Goal: Information Seeking & Learning: Learn about a topic

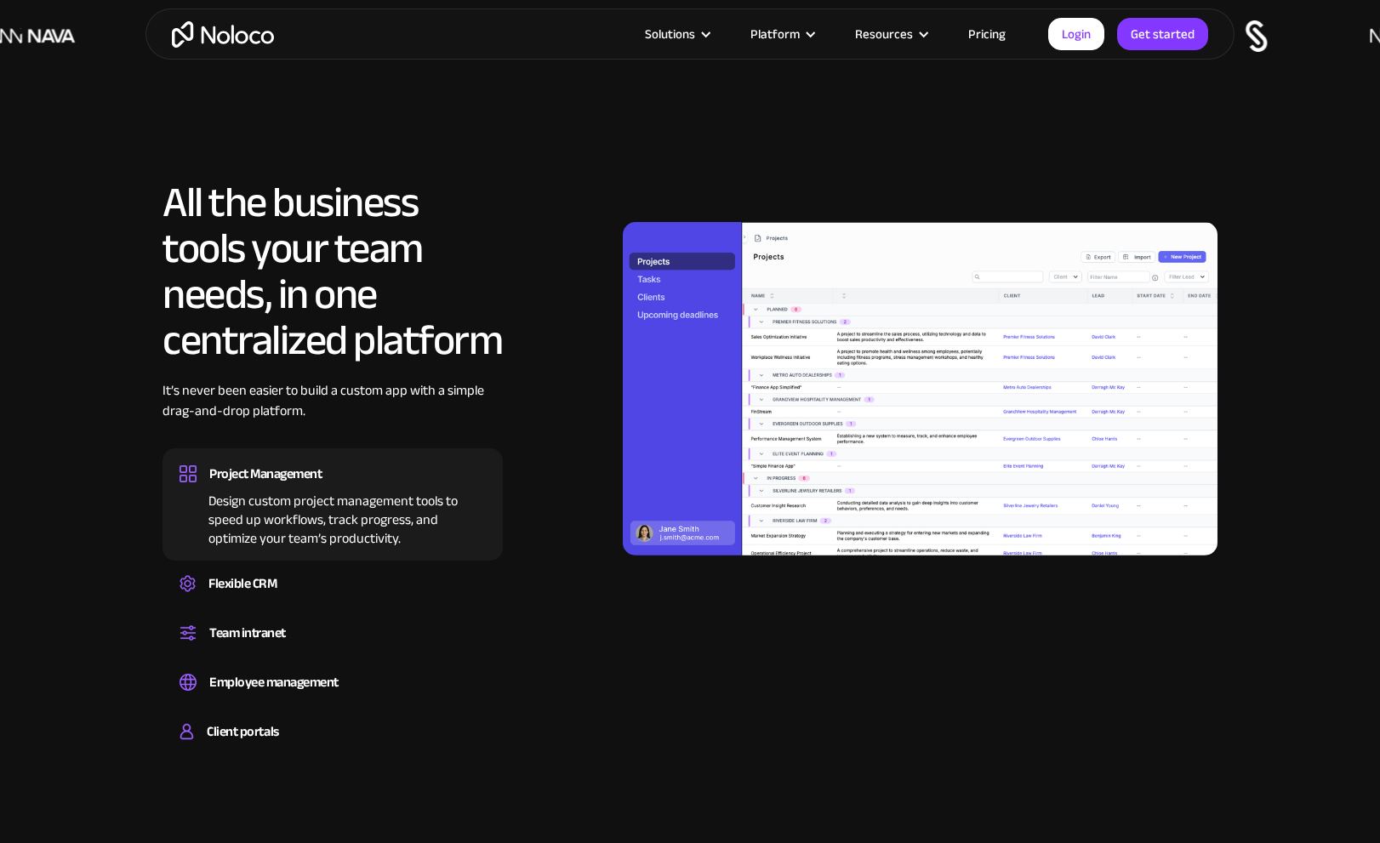
scroll to position [1468, 0]
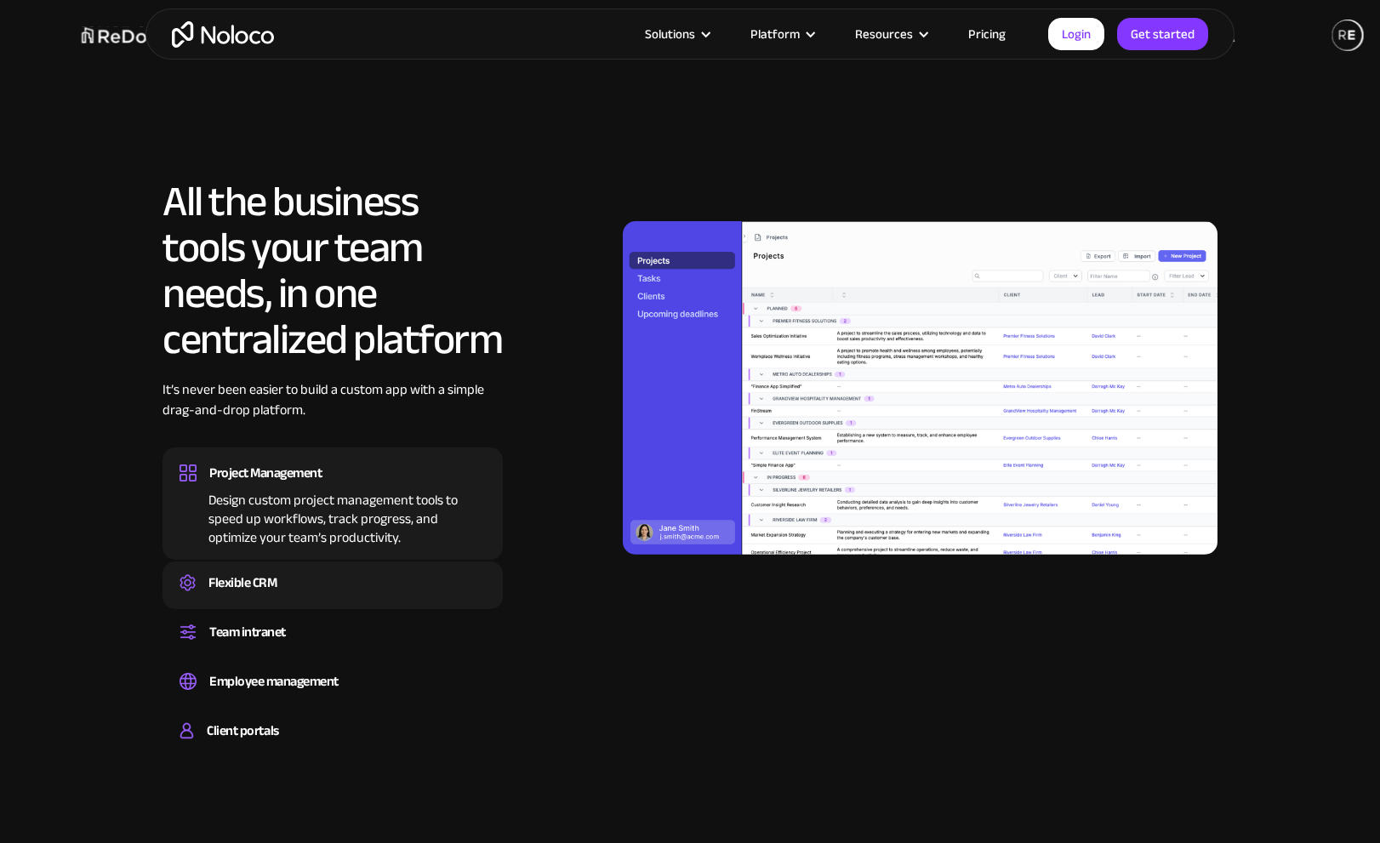
click at [310, 588] on div "Flexible CRM" at bounding box center [332, 583] width 306 height 26
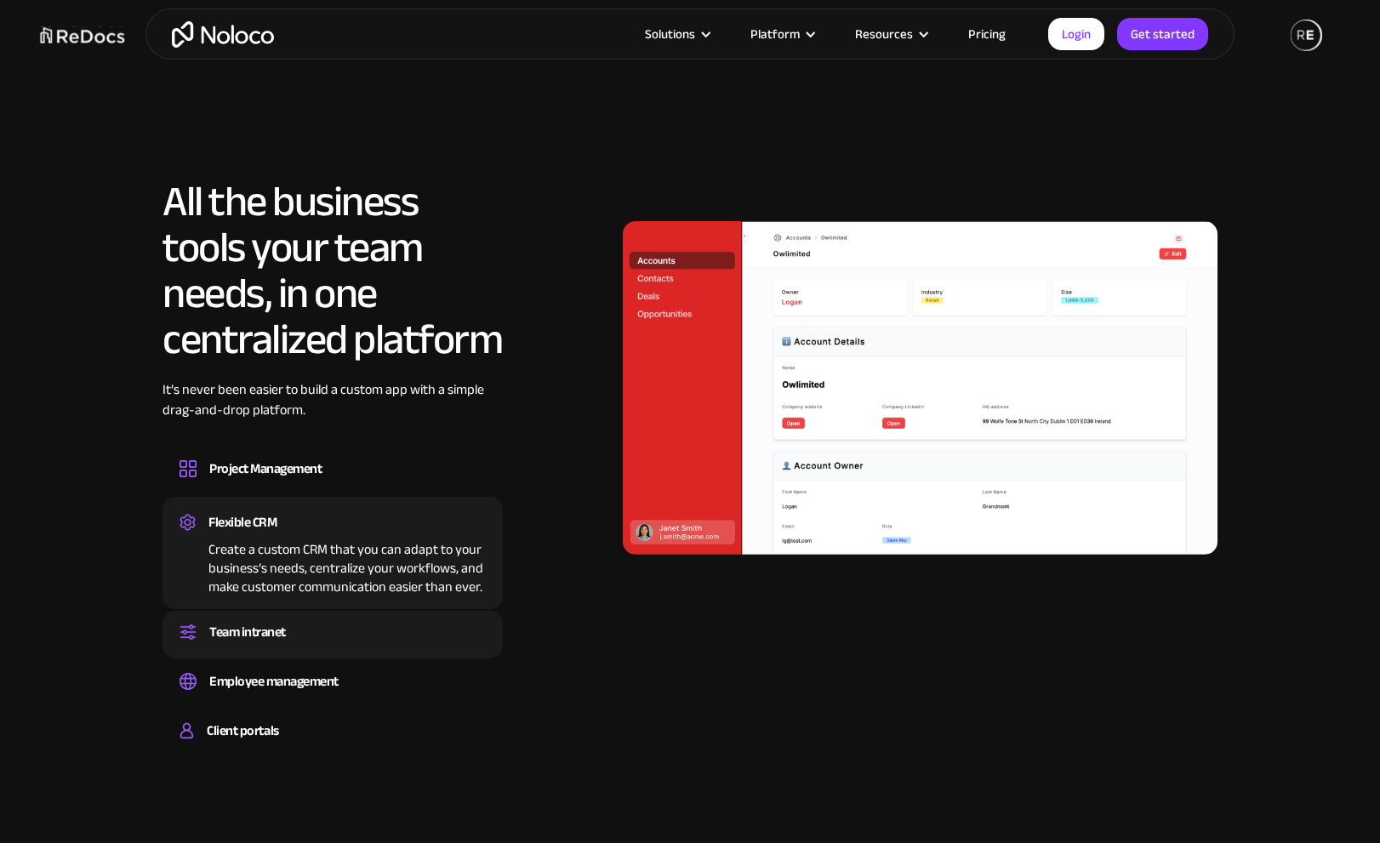
click at [296, 624] on div "Team intranet" at bounding box center [332, 632] width 306 height 26
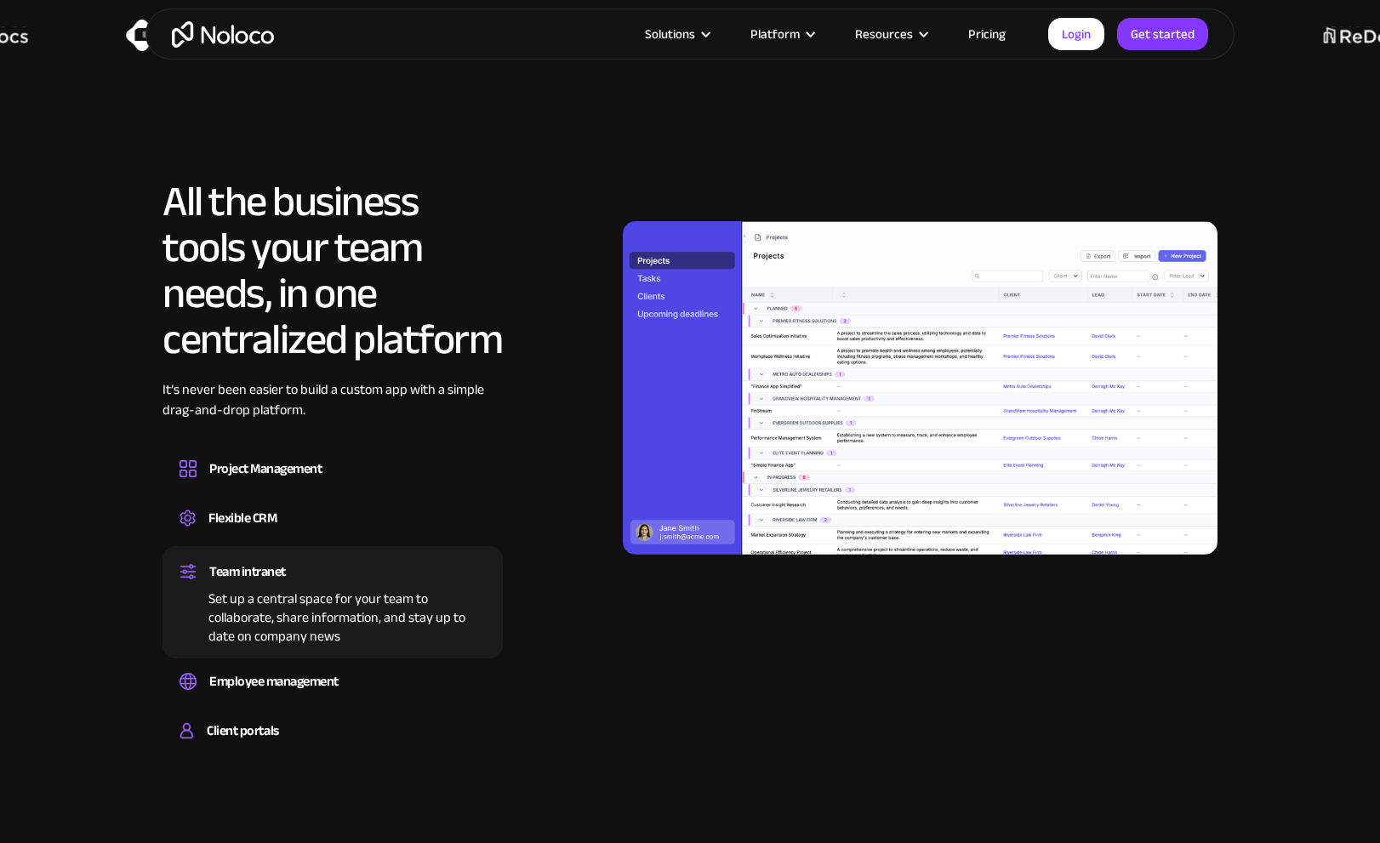
click at [994, 31] on link "Pricing" at bounding box center [987, 34] width 80 height 22
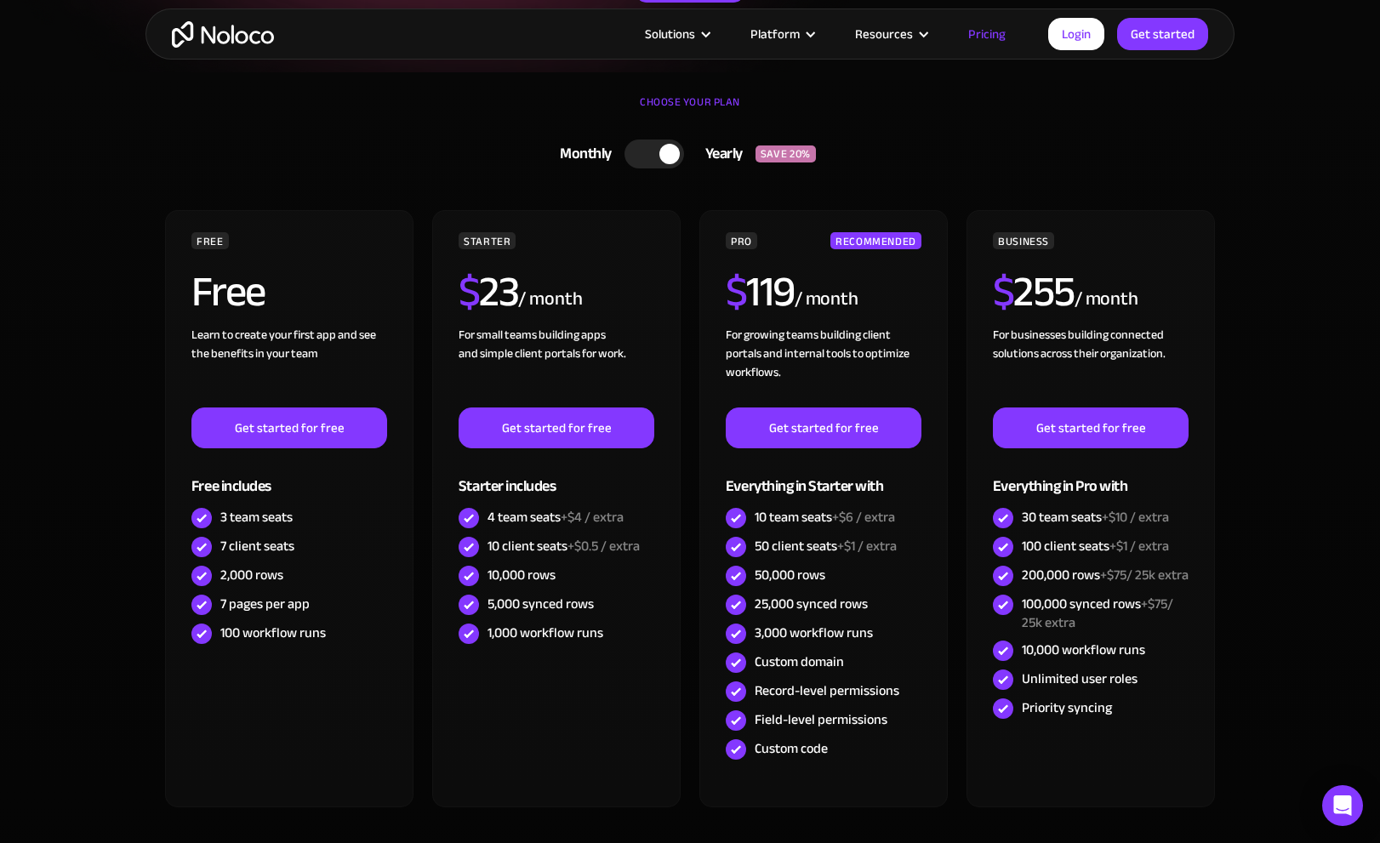
scroll to position [361, 0]
